Goal: Task Accomplishment & Management: Use online tool/utility

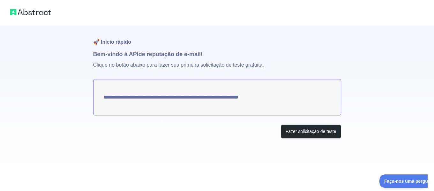
click at [287, 104] on textarea "**********" at bounding box center [217, 97] width 248 height 36
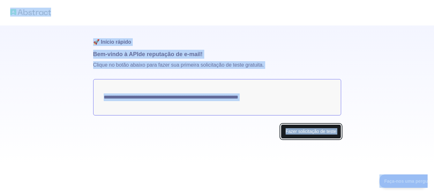
click at [312, 128] on button "Fazer solicitação de teste" at bounding box center [311, 131] width 60 height 14
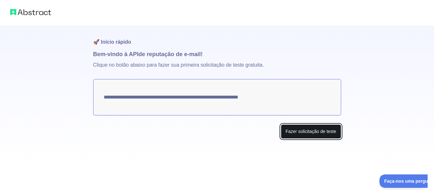
click at [314, 132] on font "Fazer solicitação de teste" at bounding box center [310, 131] width 51 height 5
